Goal: Task Accomplishment & Management: Manage account settings

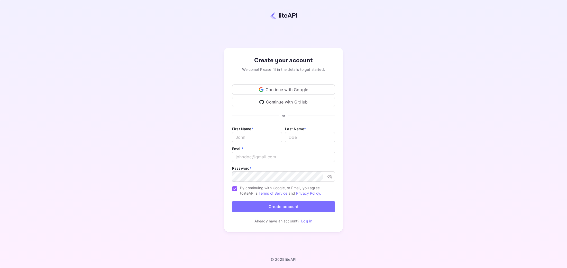
click at [283, 88] on div "Continue with Google" at bounding box center [283, 89] width 103 height 10
click at [310, 90] on div "Continue with Google" at bounding box center [283, 89] width 103 height 10
click at [392, 89] on div "Create your account Welcome! Please fill in the details to get started. Continu…" at bounding box center [284, 139] width 522 height 235
click at [280, 88] on div "Continue with Google" at bounding box center [283, 89] width 103 height 10
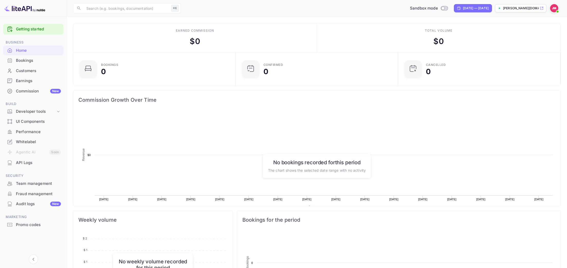
scroll to position [84, 159]
click at [46, 31] on link "Getting started" at bounding box center [38, 29] width 45 height 6
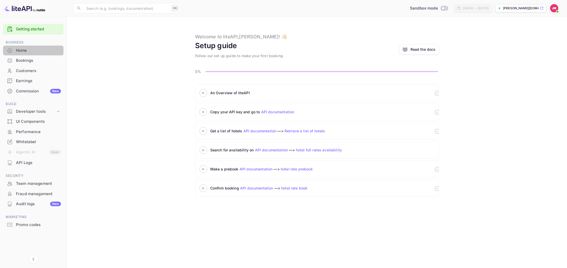
click at [31, 46] on div "Home" at bounding box center [33, 51] width 60 height 10
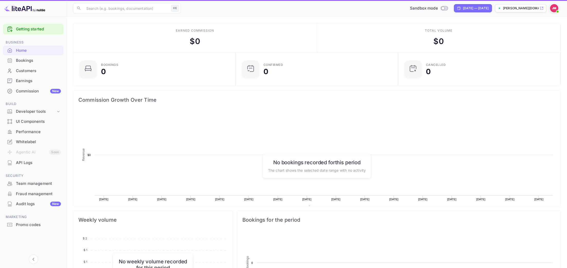
scroll to position [84, 159]
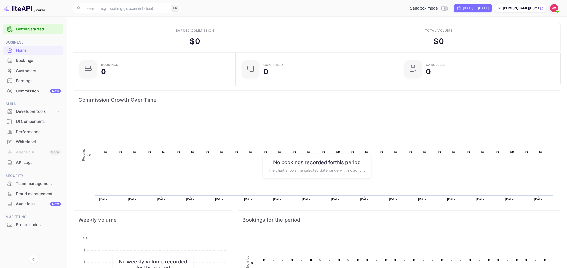
click at [36, 58] on div "Bookings" at bounding box center [38, 61] width 45 height 6
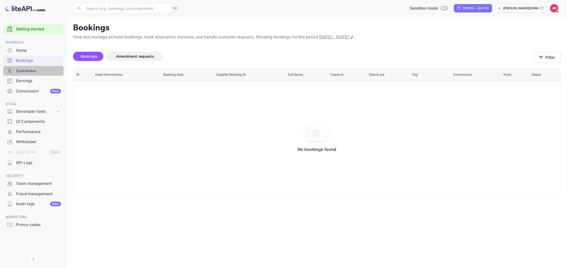
click at [42, 69] on div "Customers" at bounding box center [38, 71] width 45 height 6
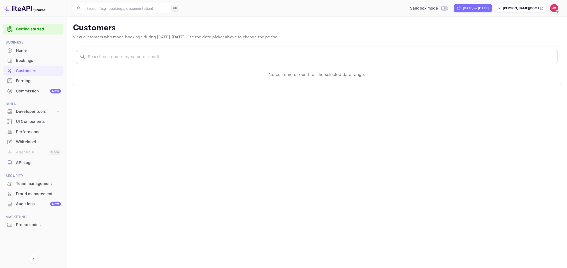
click at [33, 61] on div "Bookings" at bounding box center [38, 61] width 45 height 6
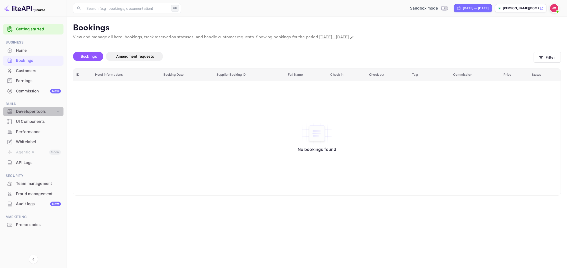
click at [37, 113] on div "Developer tools" at bounding box center [36, 112] width 40 height 6
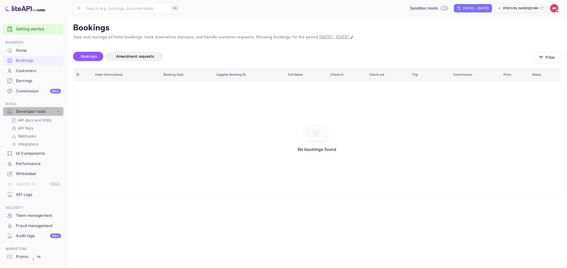
click at [37, 113] on div "Developer tools" at bounding box center [36, 112] width 40 height 6
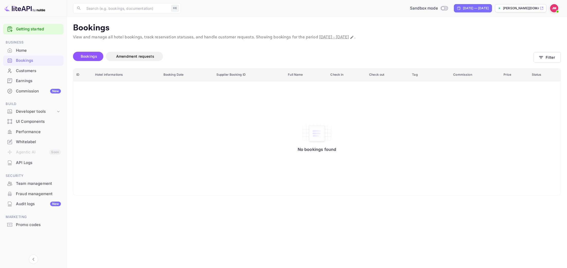
click at [41, 123] on div "UI Components" at bounding box center [38, 122] width 45 height 6
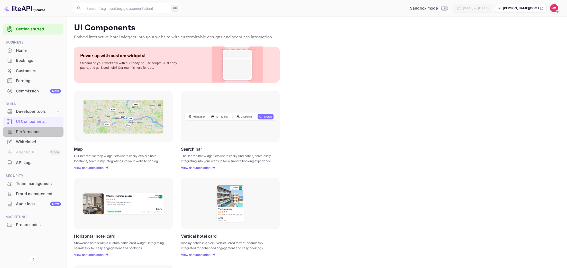
click at [28, 134] on div "Performance" at bounding box center [38, 132] width 45 height 6
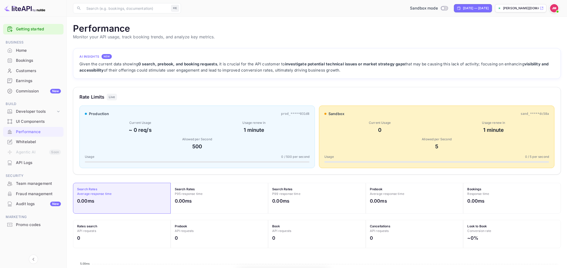
scroll to position [132, 488]
click at [34, 143] on div "Whitelabel" at bounding box center [38, 142] width 45 height 6
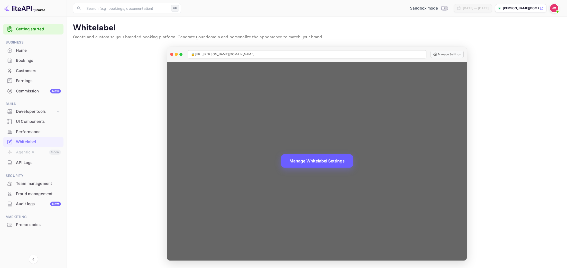
click at [296, 160] on button "Manage Whitelabel Settings" at bounding box center [317, 160] width 72 height 13
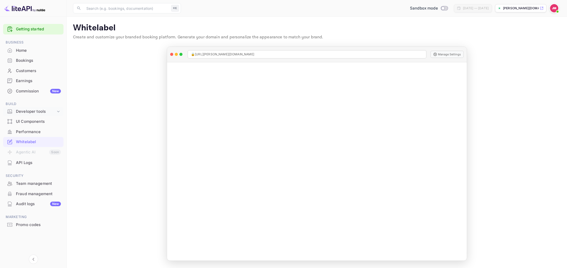
click at [37, 112] on div "Developer tools" at bounding box center [36, 112] width 40 height 6
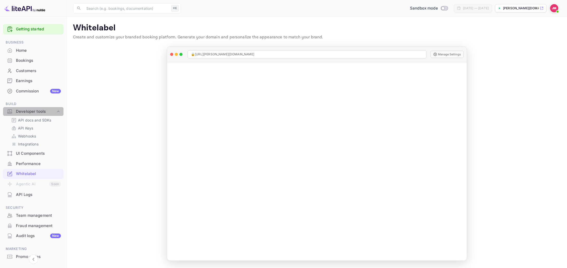
click at [37, 111] on div "Developer tools" at bounding box center [36, 112] width 40 height 6
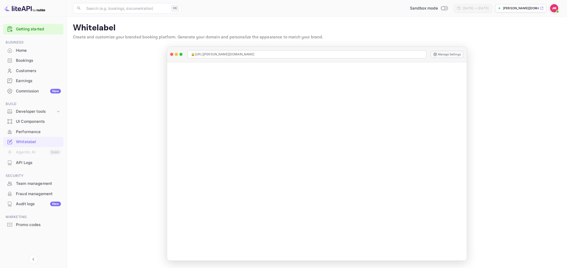
click at [34, 94] on div "Commission New" at bounding box center [33, 91] width 60 height 10
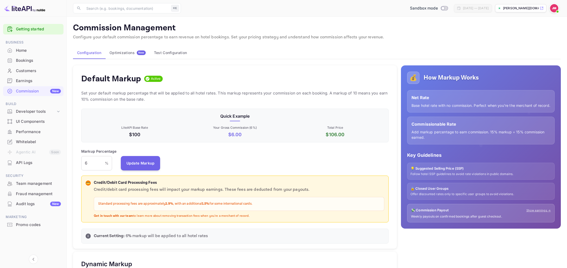
scroll to position [91, 308]
click at [26, 72] on div "Customers" at bounding box center [38, 71] width 45 height 6
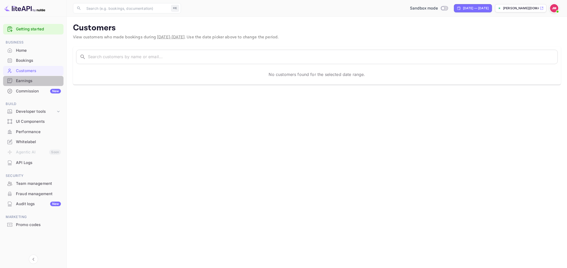
click at [29, 81] on div "Earnings" at bounding box center [38, 81] width 45 height 6
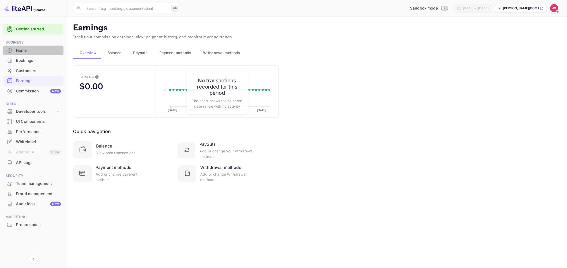
click at [21, 49] on div "Home" at bounding box center [38, 51] width 45 height 6
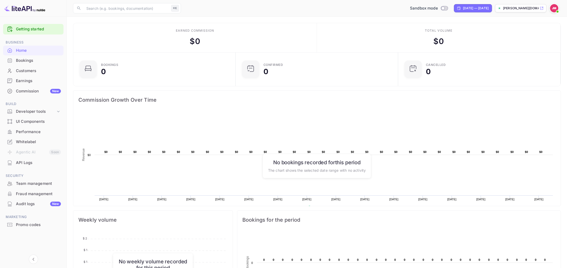
click at [31, 203] on div "Audit logs New" at bounding box center [38, 204] width 45 height 6
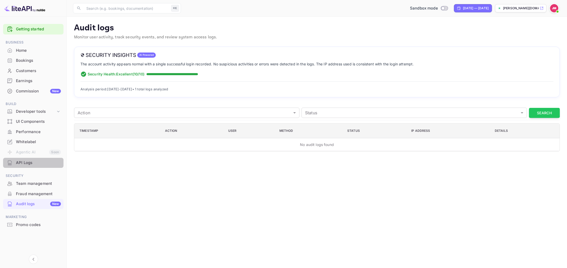
click at [27, 164] on div "API Logs" at bounding box center [38, 163] width 45 height 6
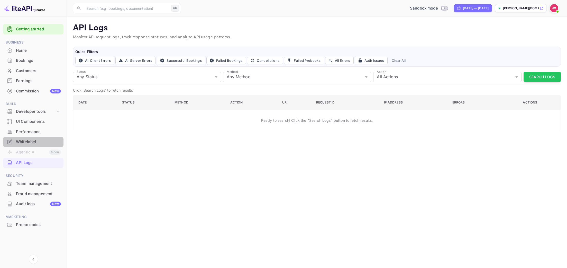
click at [27, 145] on div "Whitelabel" at bounding box center [33, 142] width 60 height 10
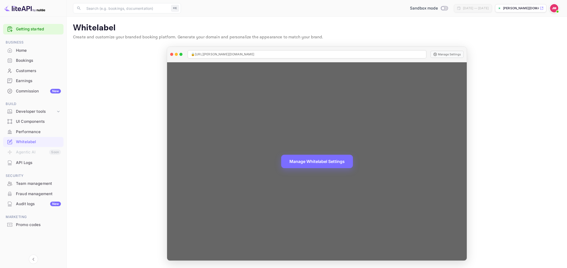
click at [447, 51] on div "🔒 [URL][PERSON_NAME][DOMAIN_NAME] Manage Settings" at bounding box center [317, 54] width 300 height 15
click at [447, 52] on button "Manage Settings" at bounding box center [447, 54] width 33 height 7
